Goal: Transaction & Acquisition: Purchase product/service

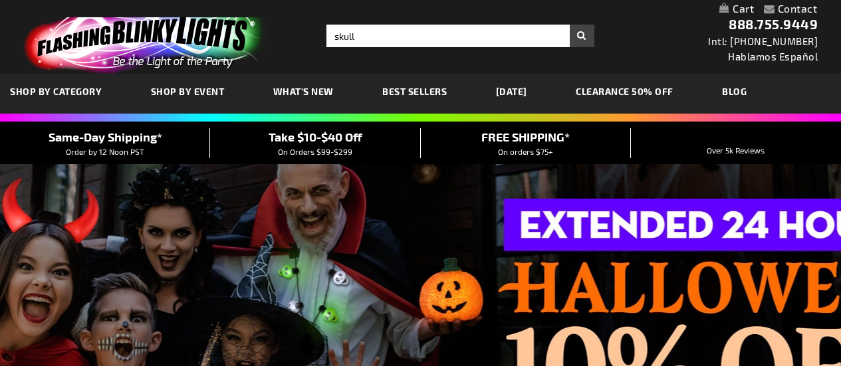
type input "skull"
click at [570, 25] on button "Search" at bounding box center [582, 36] width 25 height 23
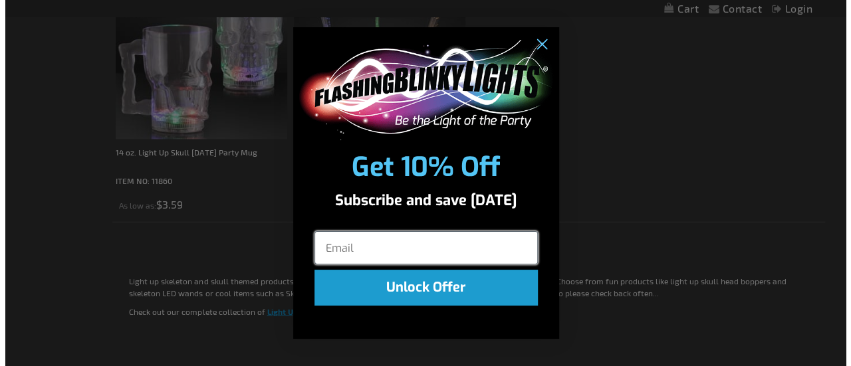
scroll to position [1098, 0]
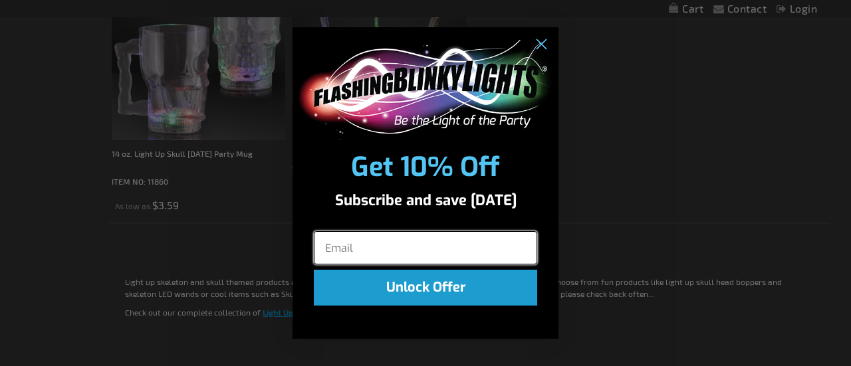
click at [371, 259] on input "Email" at bounding box center [425, 247] width 223 height 33
type input "aslaw@aol.com"
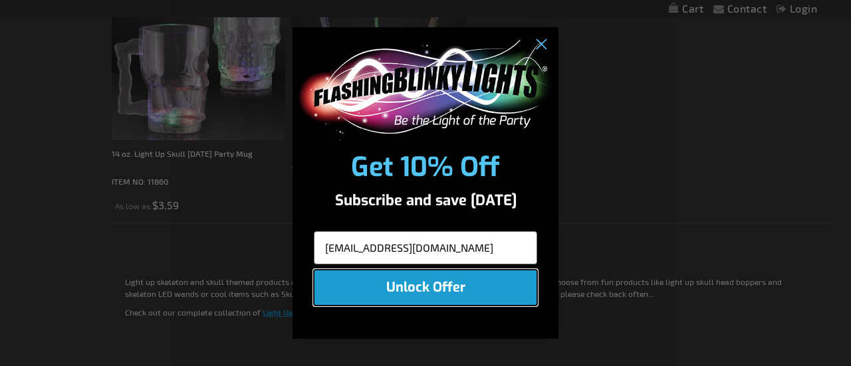
click at [424, 286] on button "Unlock Offer" at bounding box center [425, 288] width 223 height 36
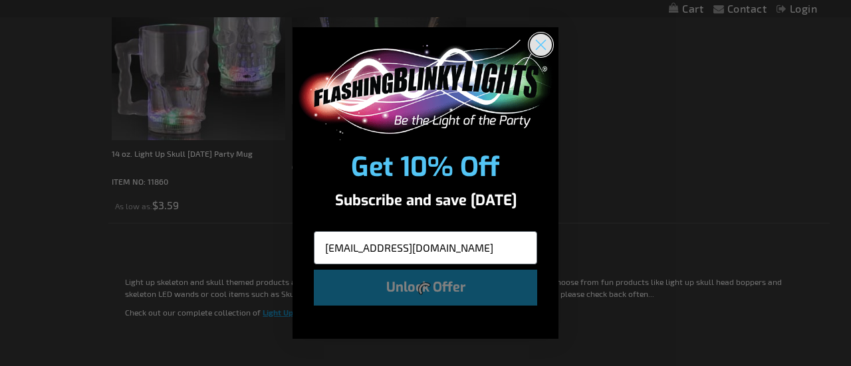
click at [538, 41] on circle "Close dialog" at bounding box center [541, 45] width 22 height 22
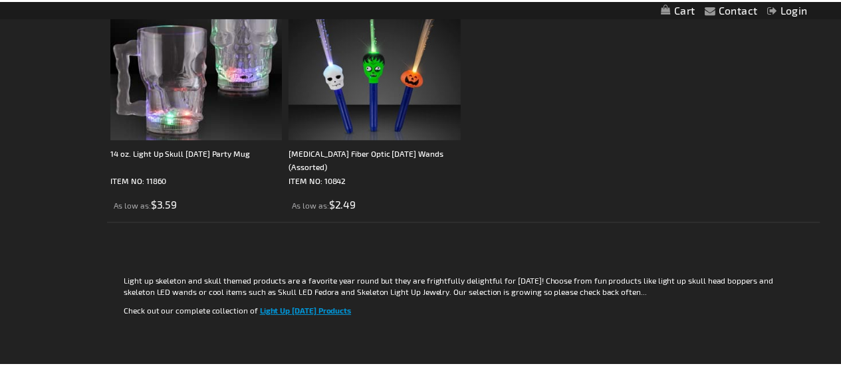
scroll to position [1118, 0]
